Goal: Information Seeking & Learning: Learn about a topic

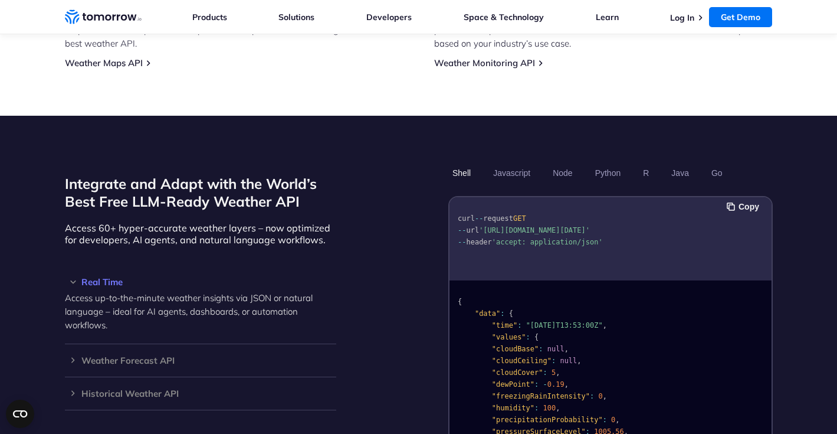
scroll to position [905, 0]
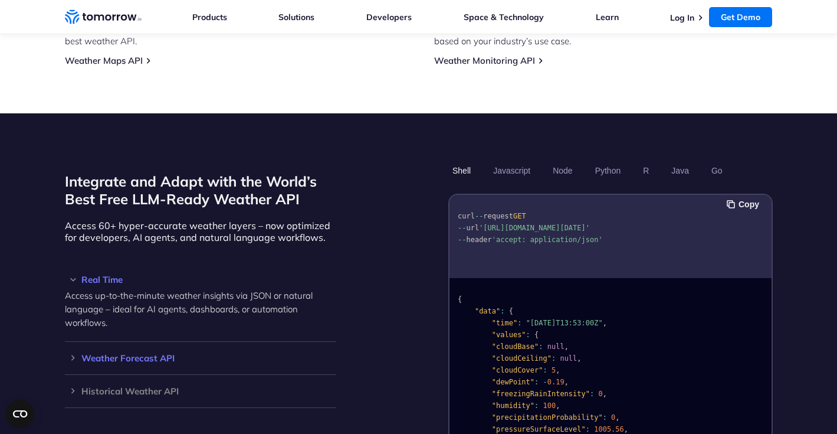
click at [145, 353] on h3 "Weather Forecast API" at bounding box center [200, 357] width 271 height 9
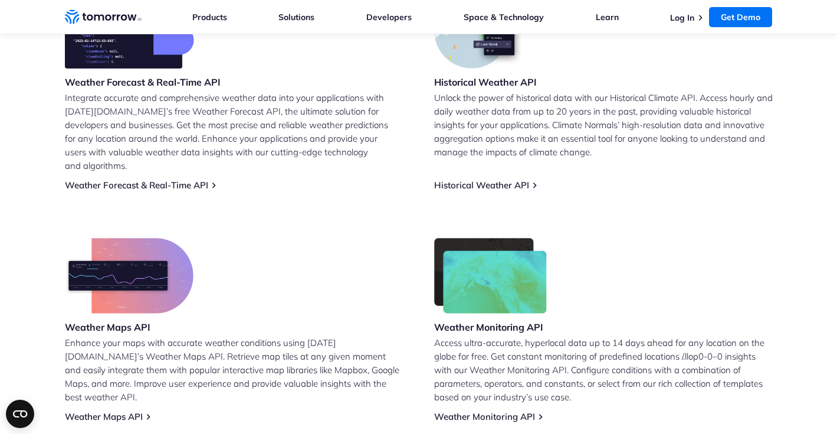
scroll to position [523, 0]
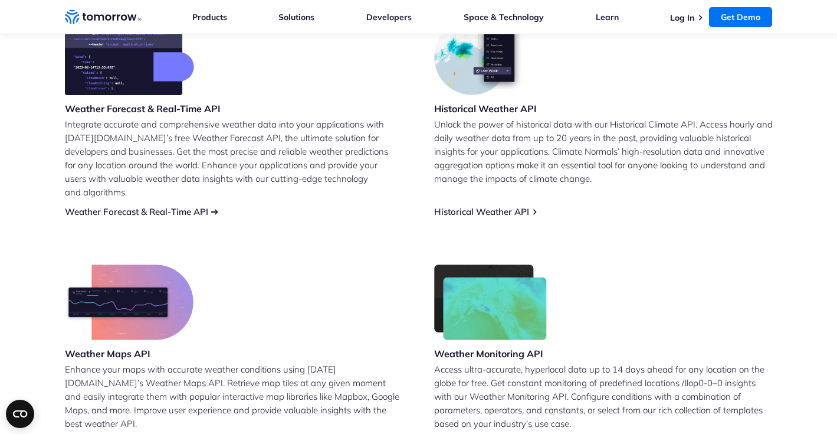
click at [186, 206] on link "Weather Forecast & Real-Time API" at bounding box center [136, 211] width 143 height 11
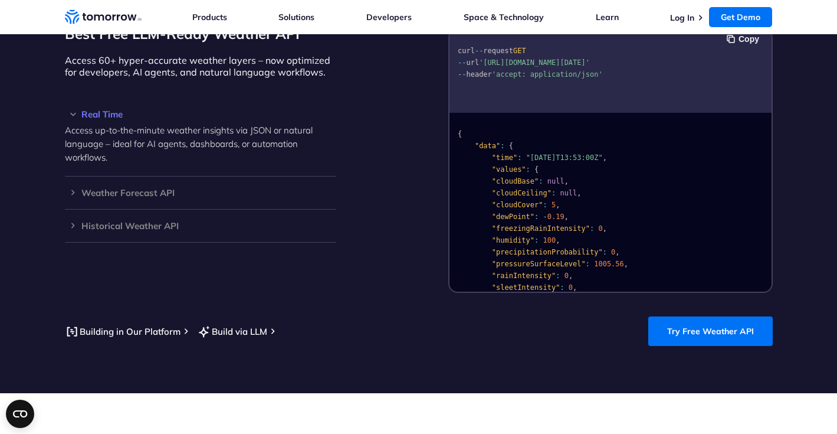
scroll to position [1078, 0]
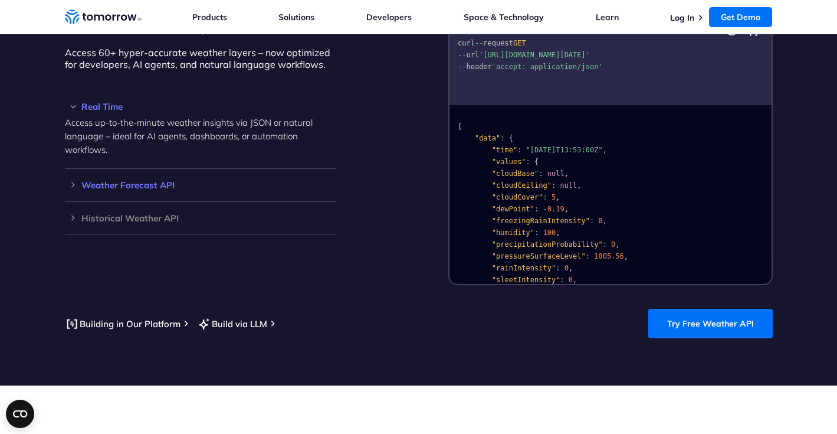
click at [149, 181] on h3 "Weather Forecast API" at bounding box center [200, 185] width 271 height 9
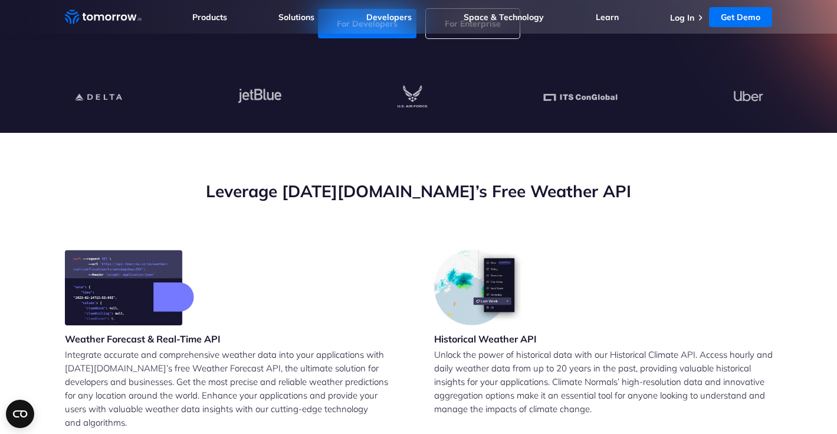
scroll to position [291, 0]
